Goal: Task Accomplishment & Management: Manage account settings

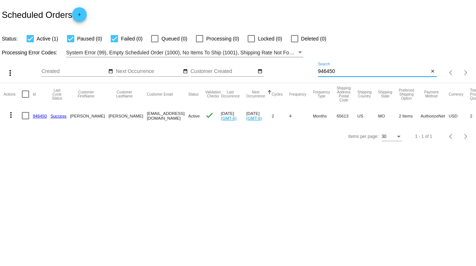
drag, startPoint x: 335, startPoint y: 69, endPoint x: 311, endPoint y: 76, distance: 25.9
click at [311, 76] on div "more_vert Sep Jan Feb Mar [DATE]" at bounding box center [238, 70] width 476 height 26
type input "916462"
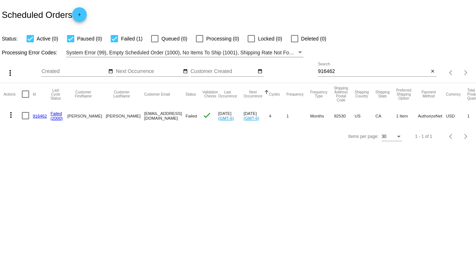
click at [35, 116] on link "916462" at bounding box center [40, 115] width 14 height 5
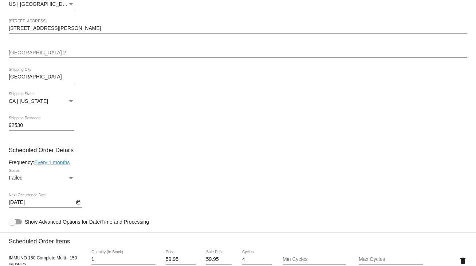
scroll to position [321, 0]
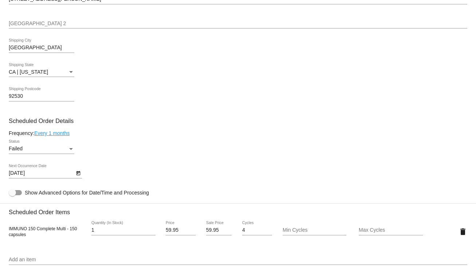
click at [67, 152] on div "Failed" at bounding box center [38, 149] width 59 height 6
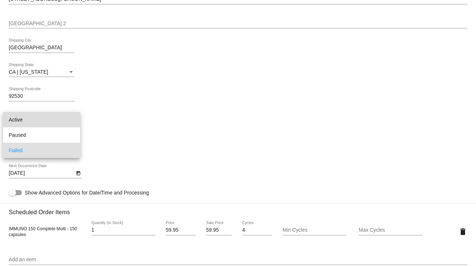
click at [22, 118] on span "Active" at bounding box center [42, 119] width 66 height 15
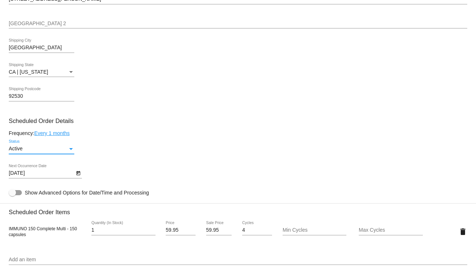
click at [76, 175] on icon "Open calendar" at bounding box center [78, 173] width 4 height 4
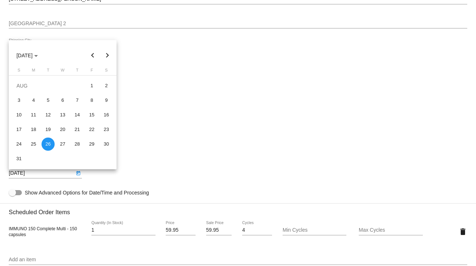
click at [106, 55] on button "Next month" at bounding box center [107, 55] width 15 height 15
click at [80, 129] on div "18" at bounding box center [77, 129] width 13 height 13
type input "[DATE]"
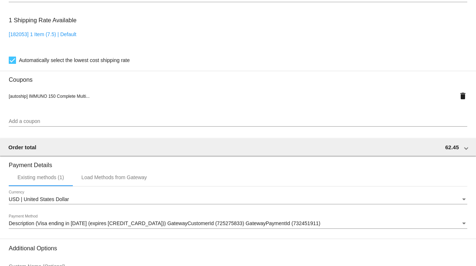
scroll to position [661, 0]
